Goal: Find contact information: Find contact information

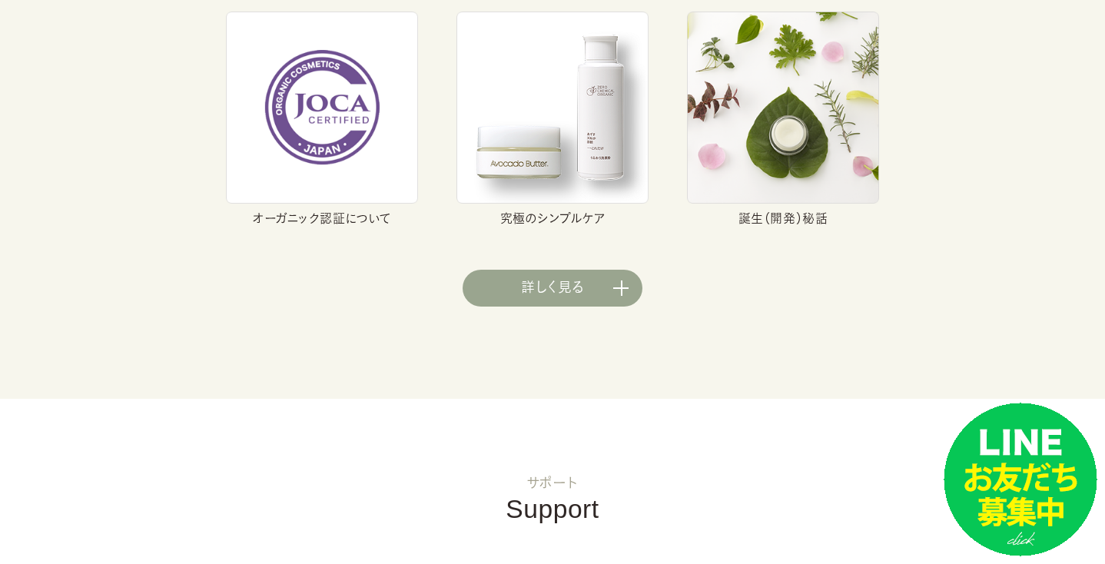
scroll to position [5725, 0]
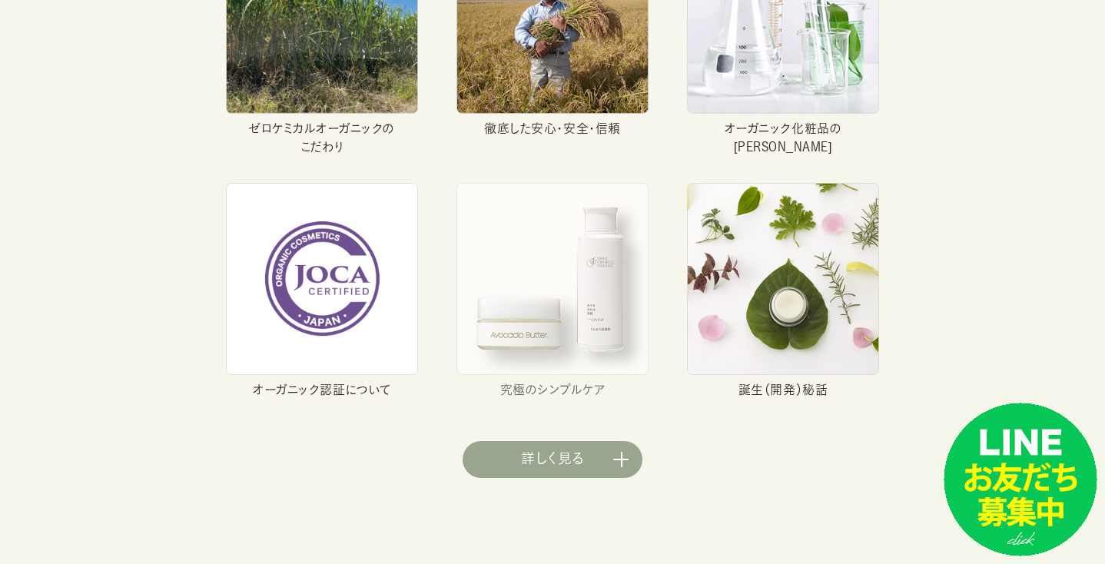
click at [526, 290] on img at bounding box center [552, 279] width 192 height 192
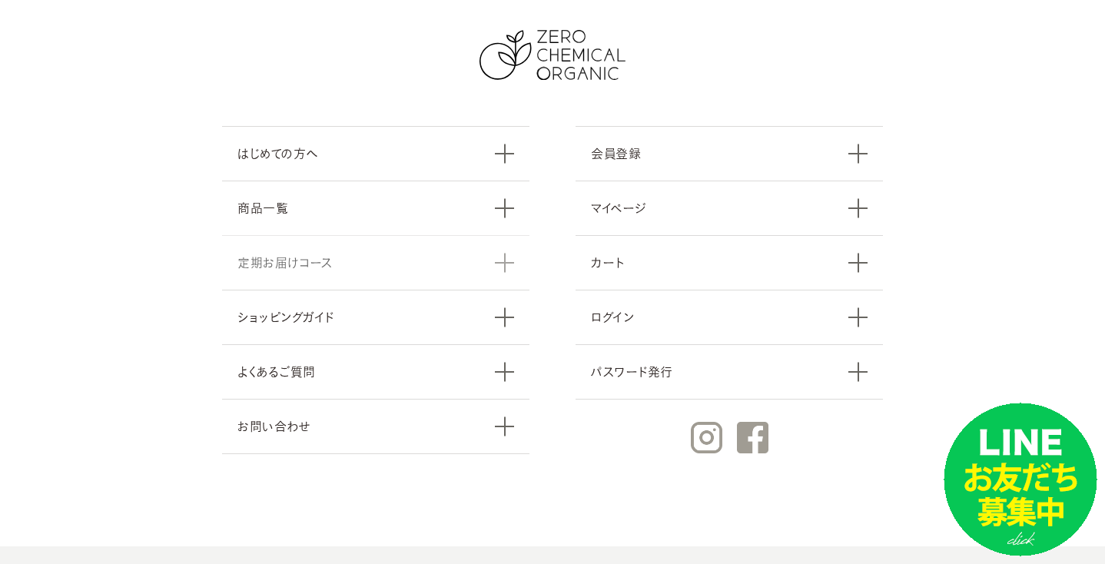
scroll to position [4446, 0]
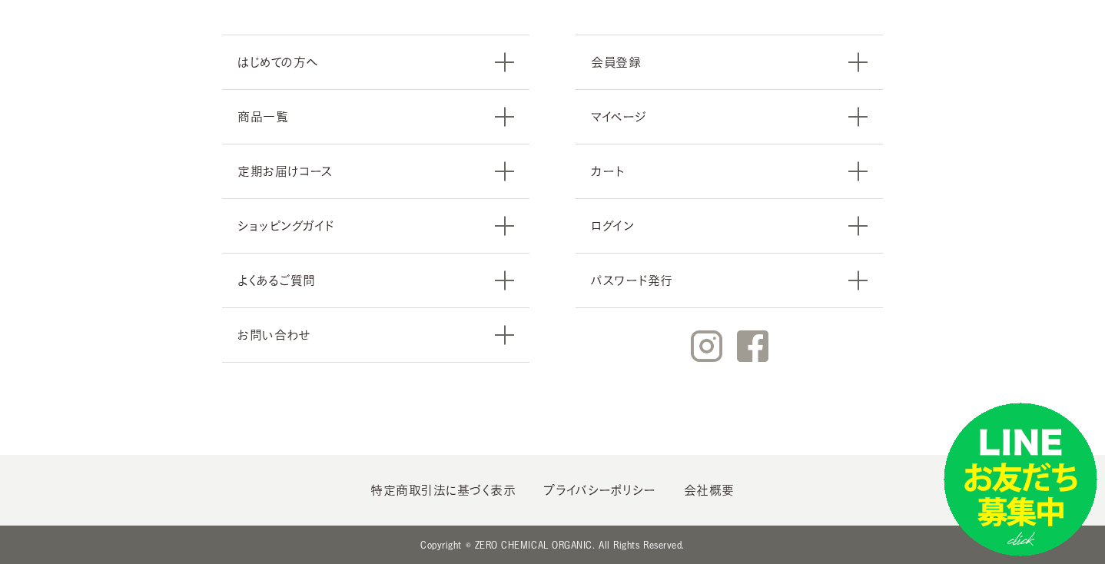
click at [451, 481] on ul "特定商取引法に基づく表示 プライバシーポリシー 会社概要" at bounding box center [552, 490] width 1105 height 71
click at [714, 485] on link "会社概要" at bounding box center [709, 490] width 51 height 12
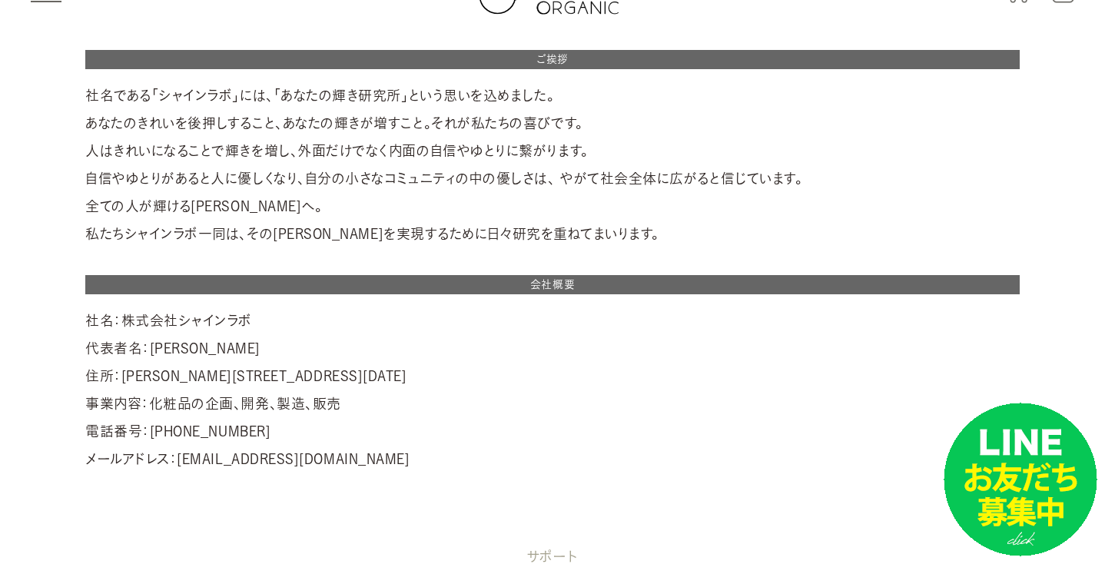
scroll to position [56, 0]
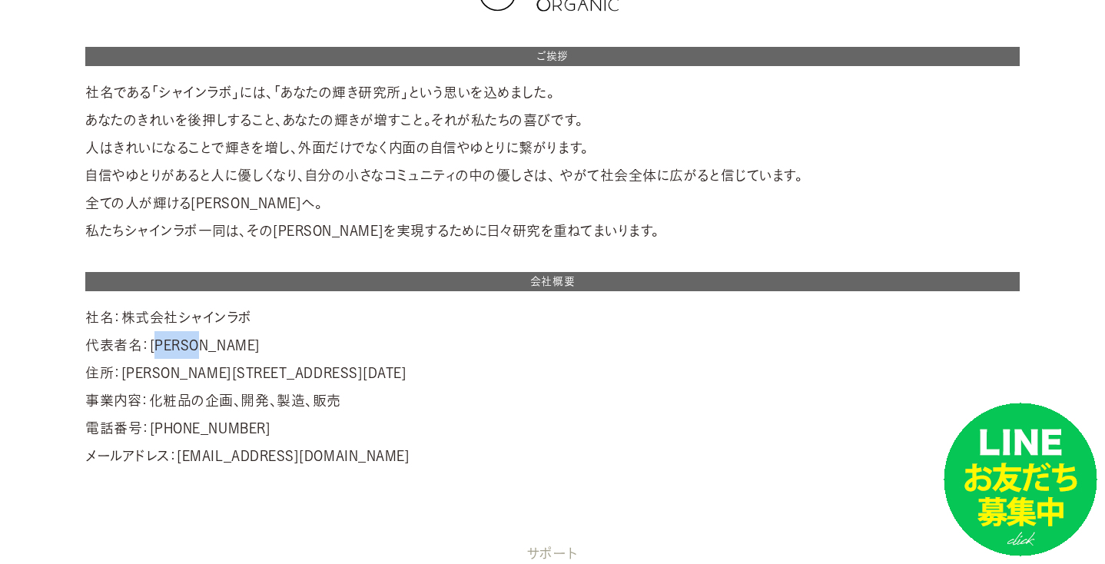
drag, startPoint x: 225, startPoint y: 351, endPoint x: 149, endPoint y: 347, distance: 76.1
click at [149, 347] on div "ご挨拶 社名である「シャインラボ」には、「あなたの輝き研究所」という思いを込めました。 あなたのきれいを後押しすること、あなたの輝きが増すこと。それが私たちの…" at bounding box center [552, 258] width 934 height 422
copy div "岸根　輝明"
